Goal: Ask a question

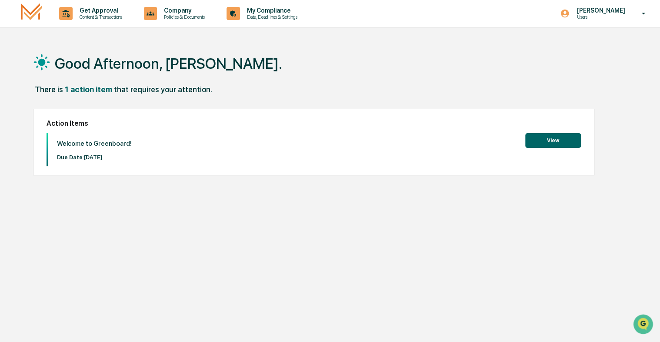
click at [544, 141] on button "View" at bounding box center [554, 140] width 56 height 15
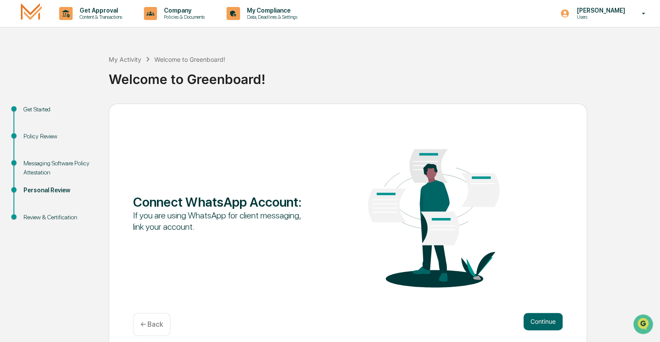
scroll to position [8, 0]
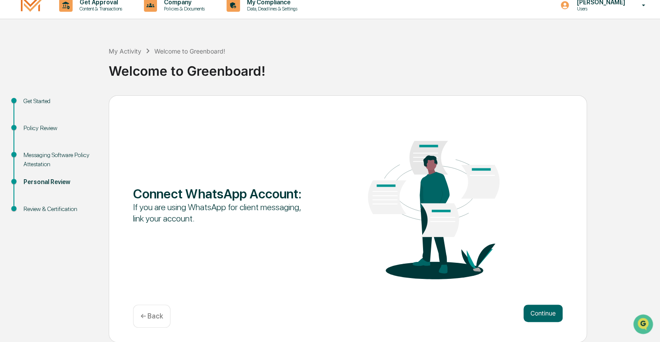
click at [152, 323] on div "← Back" at bounding box center [151, 316] width 37 height 23
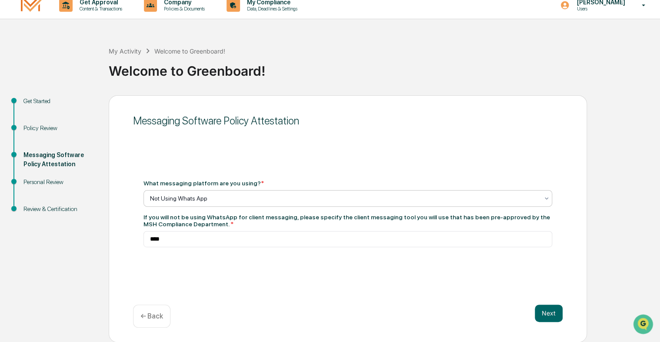
click at [544, 198] on icon at bounding box center [546, 198] width 7 height 7
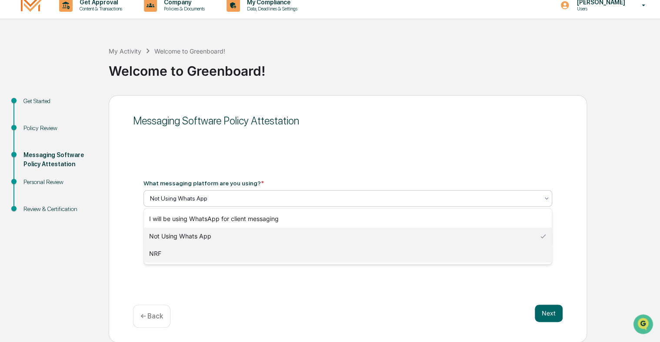
click at [157, 255] on div "NRF" at bounding box center [348, 253] width 408 height 17
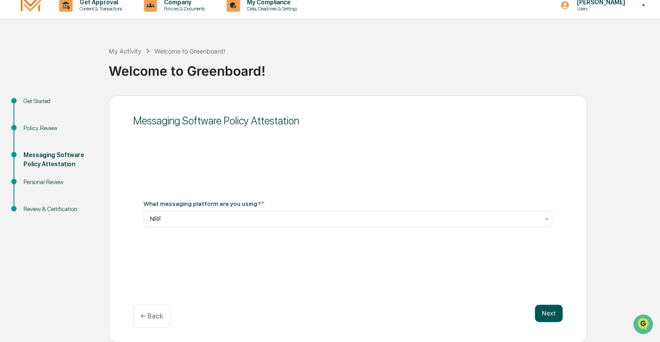
click at [554, 308] on button "Next" at bounding box center [549, 313] width 28 height 17
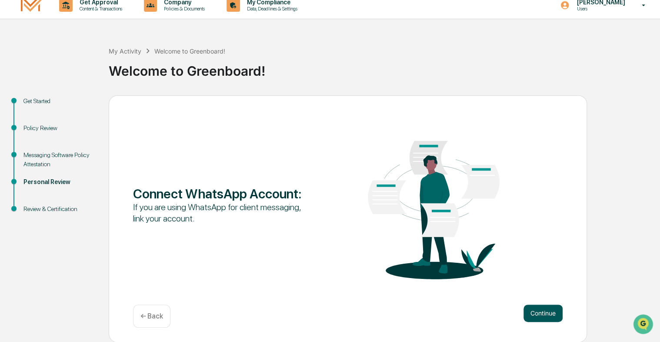
click at [549, 312] on button "Continue" at bounding box center [543, 313] width 39 height 17
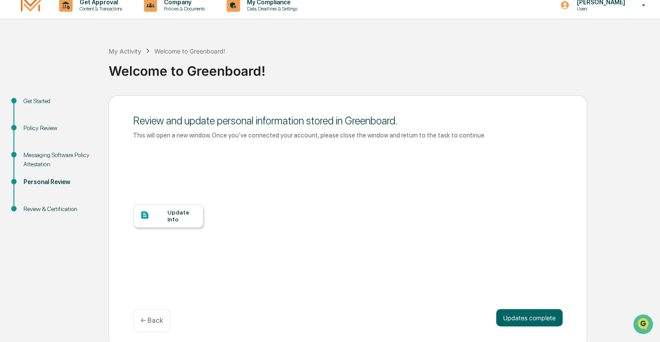
click at [162, 217] on div at bounding box center [153, 215] width 27 height 11
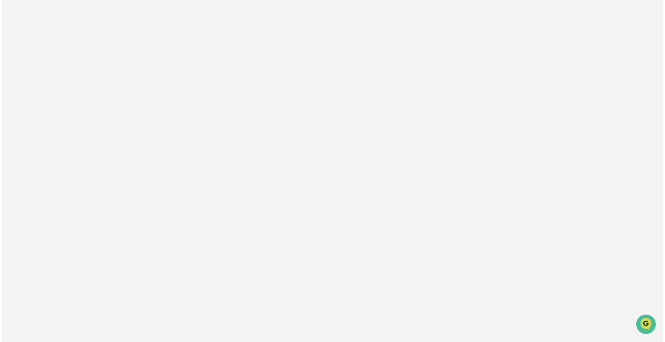
scroll to position [0, 0]
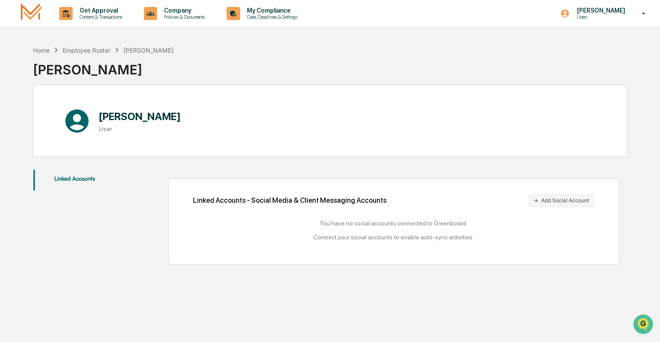
click at [128, 118] on h1 "[PERSON_NAME]" at bounding box center [140, 116] width 82 height 13
click at [76, 179] on button "Linked Accounts" at bounding box center [74, 180] width 83 height 21
click at [642, 325] on icon "Open customer support" at bounding box center [644, 335] width 22 height 22
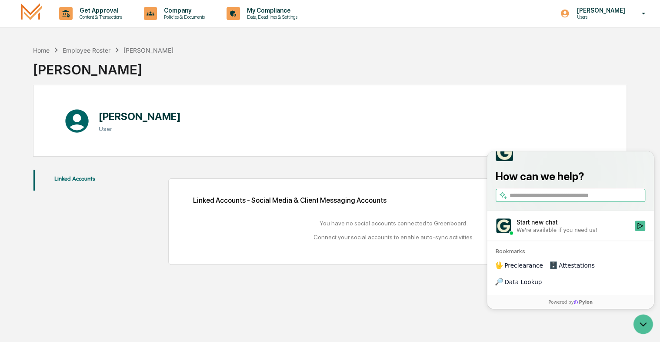
click at [513, 200] on input "search" at bounding box center [577, 195] width 134 height 9
type input "**********"
click at [640, 229] on icon "Start new chat" at bounding box center [641, 226] width 6 height 6
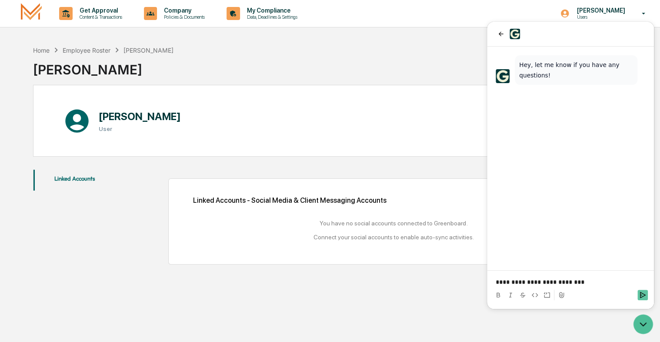
click at [643, 292] on icon "Send" at bounding box center [643, 294] width 7 height 7
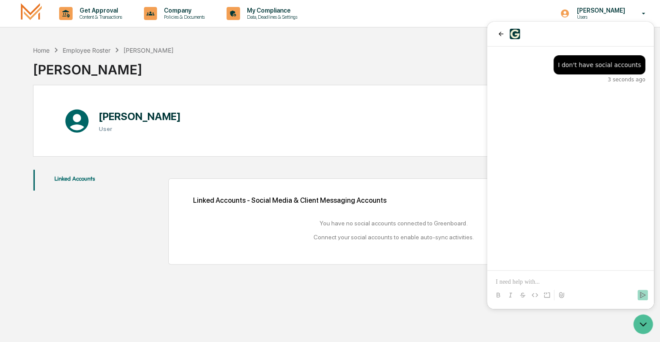
click at [94, 50] on div "Employee Roster" at bounding box center [87, 50] width 48 height 7
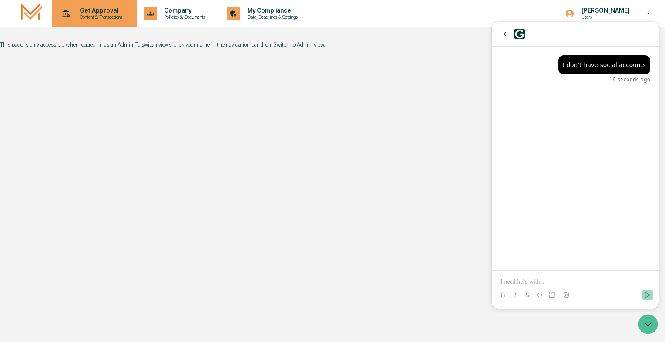
click at [94, 16] on p "Content & Transactions" at bounding box center [100, 17] width 54 height 6
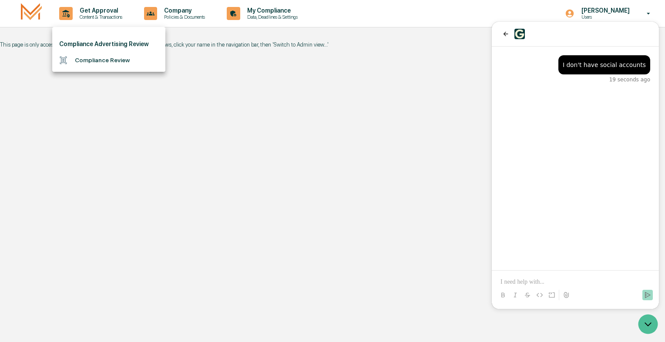
click at [141, 108] on div at bounding box center [332, 171] width 665 height 342
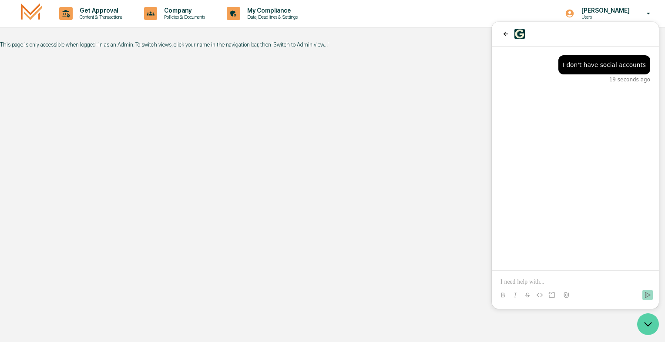
click at [648, 325] on icon "Open customer support" at bounding box center [648, 324] width 22 height 22
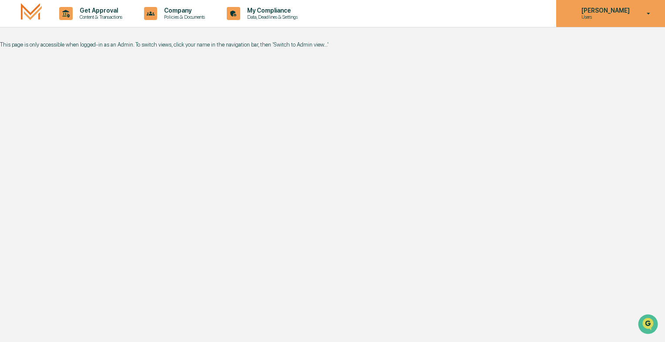
click at [632, 13] on p "[PERSON_NAME]" at bounding box center [604, 10] width 60 height 7
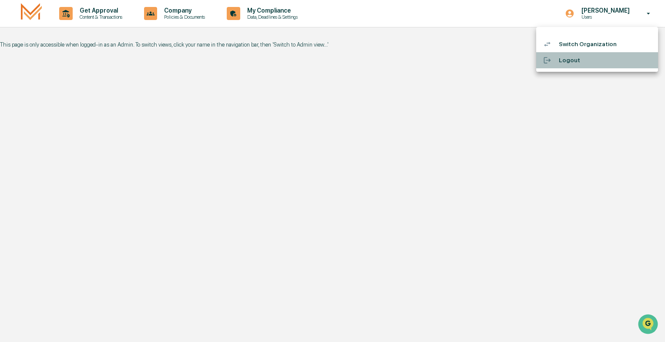
click at [563, 63] on li "Logout" at bounding box center [597, 60] width 122 height 16
